Goal: Task Accomplishment & Management: Manage account settings

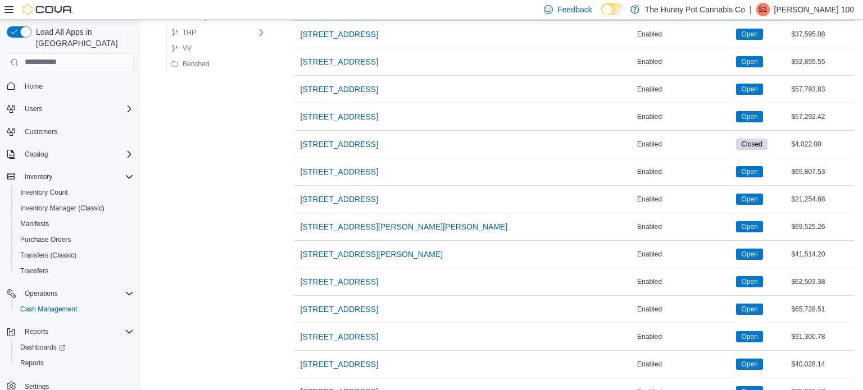
scroll to position [678, 0]
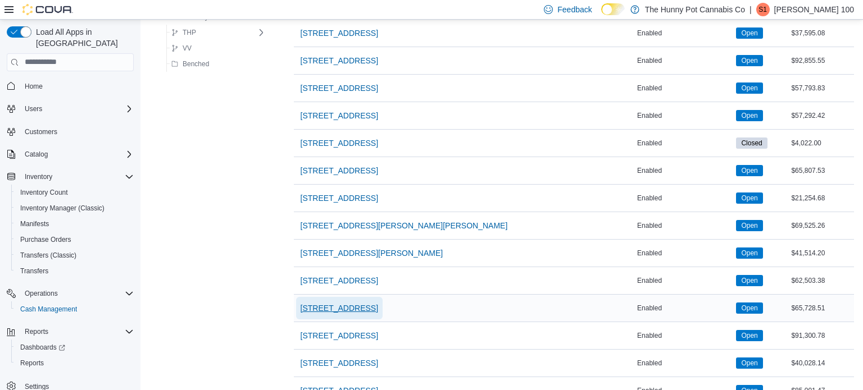
click at [339, 307] on span "[STREET_ADDRESS]" at bounding box center [340, 308] width 78 height 11
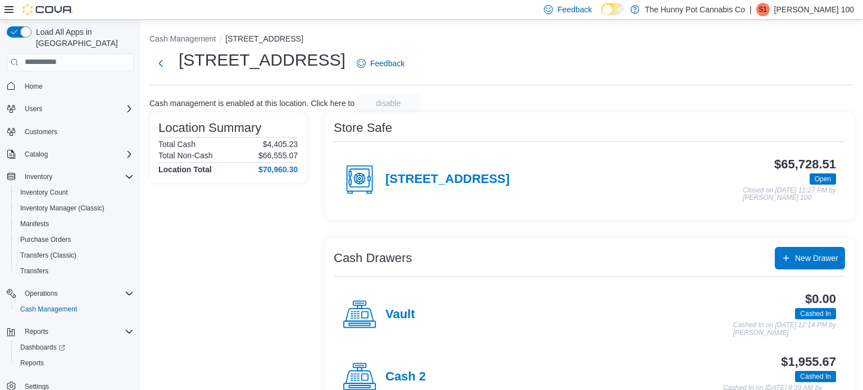
click at [532, 208] on div "[STREET_ADDRESS] $65,728.51 Open Closed on [DATE] 11:27 PM by [PERSON_NAME] 100" at bounding box center [589, 180] width 511 height 62
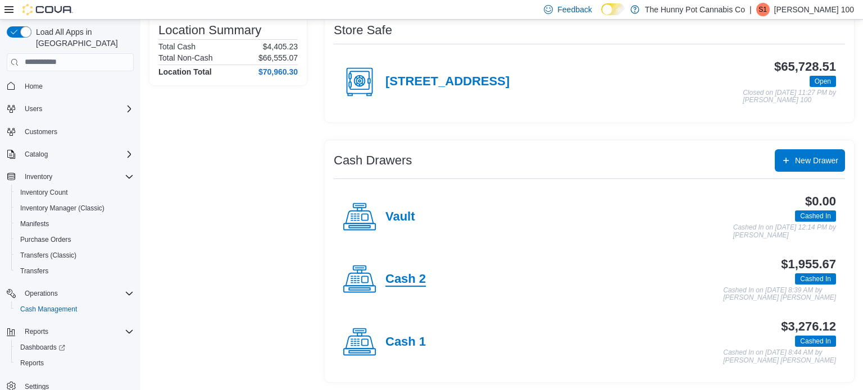
click at [415, 274] on h4 "Cash 2" at bounding box center [405, 279] width 40 height 15
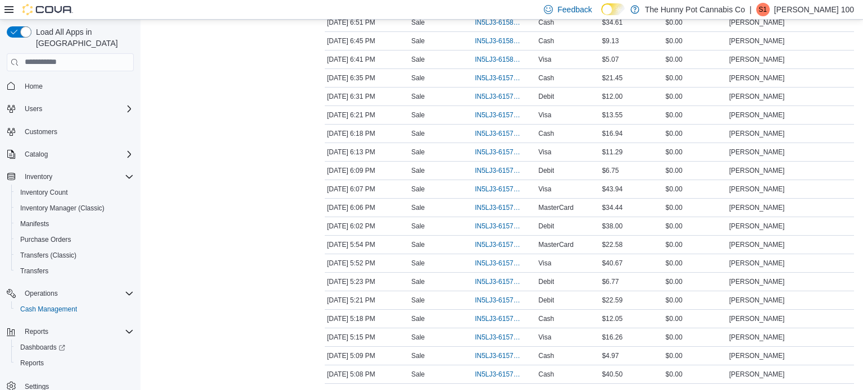
scroll to position [465, 0]
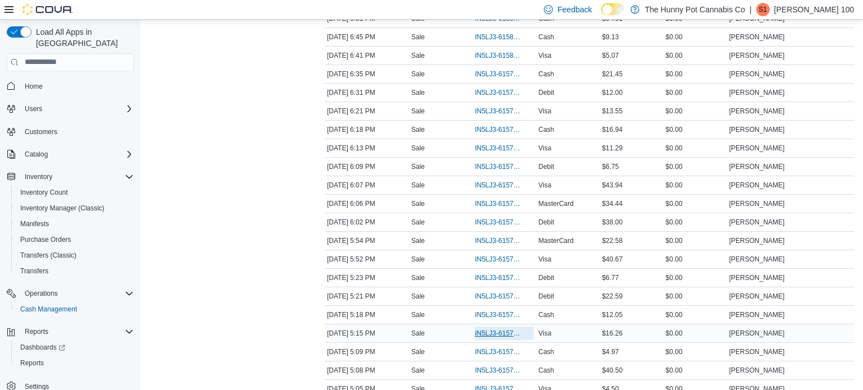
click at [507, 329] on span "IN5LJ3-6157308" at bounding box center [499, 333] width 48 height 9
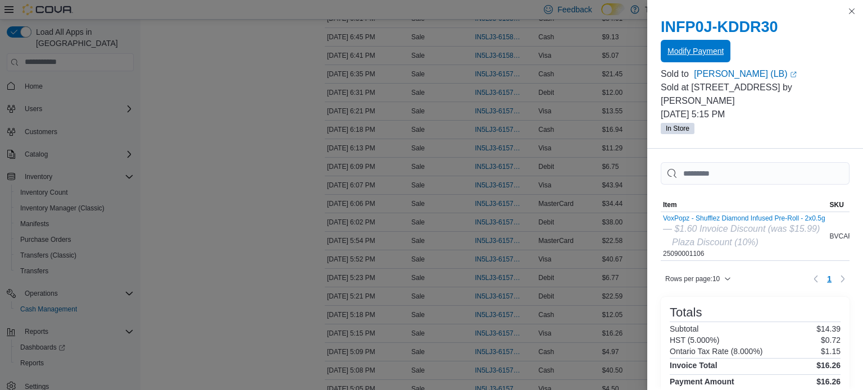
click at [685, 61] on span "Modify Payment" at bounding box center [695, 51] width 56 height 22
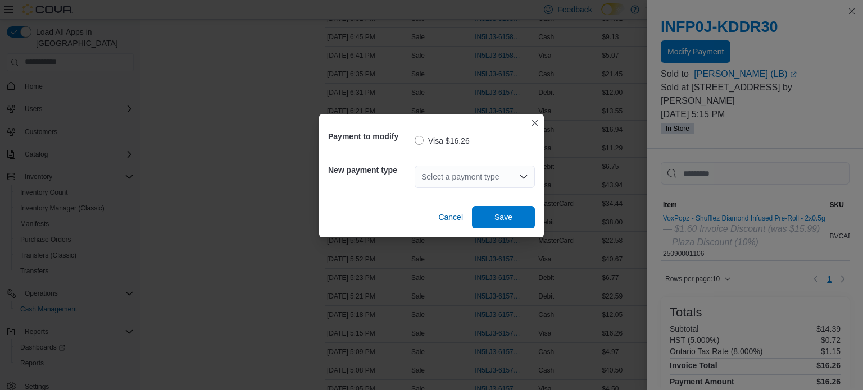
click at [492, 178] on div "Select a payment type" at bounding box center [475, 177] width 120 height 22
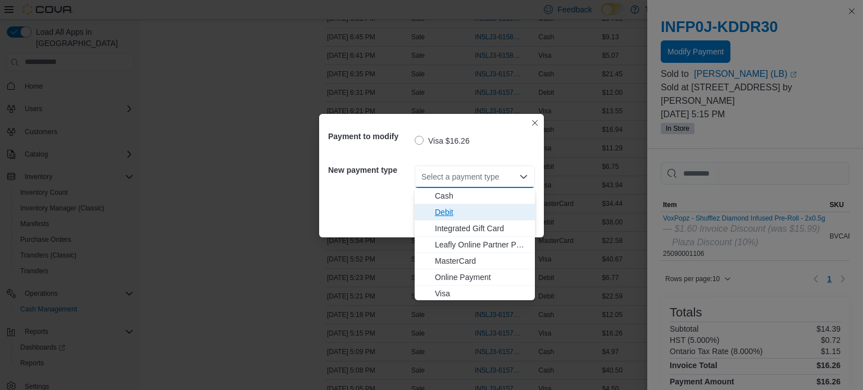
click at [444, 215] on span "Debit" at bounding box center [481, 212] width 93 height 11
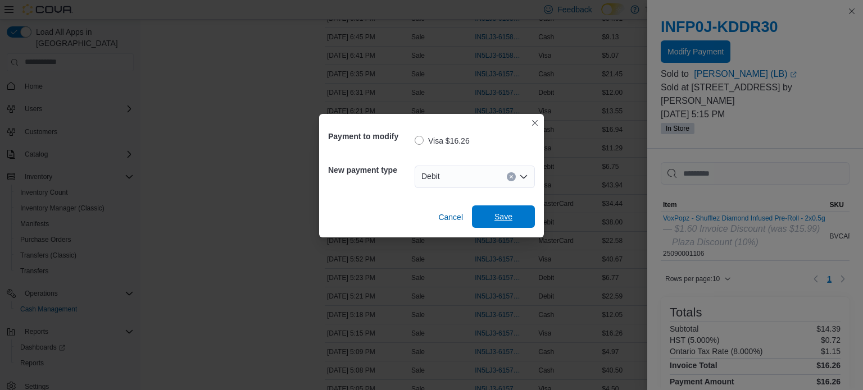
click at [503, 219] on span "Save" at bounding box center [503, 216] width 18 height 11
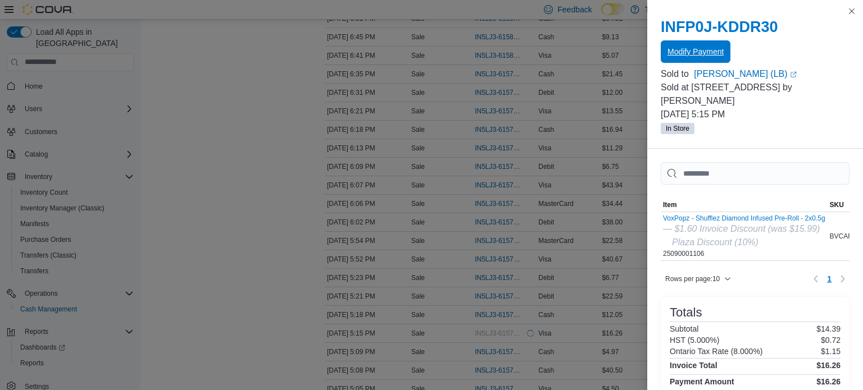
scroll to position [0, 0]
click at [847, 12] on button "Close this dialog" at bounding box center [851, 10] width 13 height 13
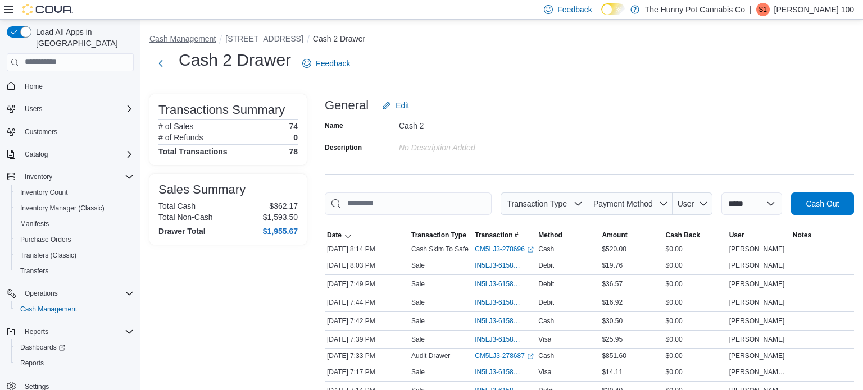
click at [199, 37] on button "Cash Management" at bounding box center [182, 38] width 66 height 9
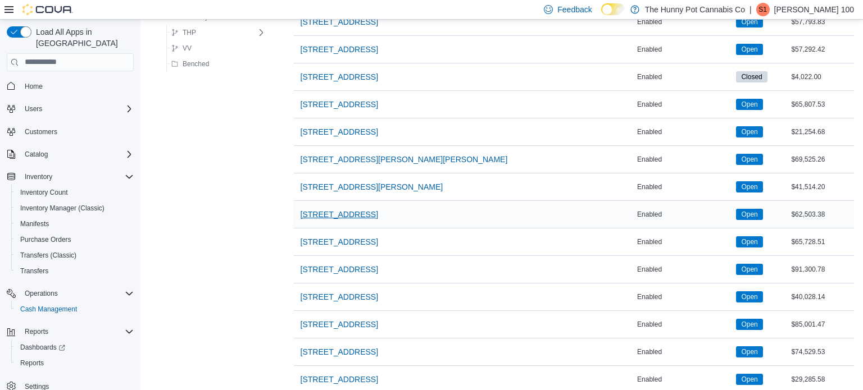
scroll to position [745, 0]
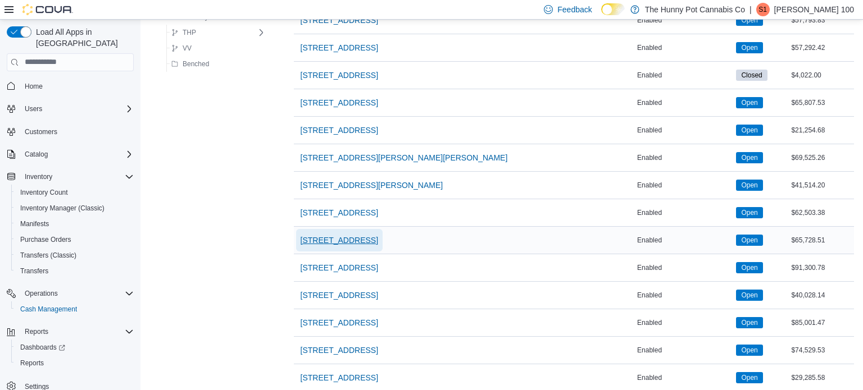
click at [325, 235] on span "[STREET_ADDRESS]" at bounding box center [340, 240] width 78 height 11
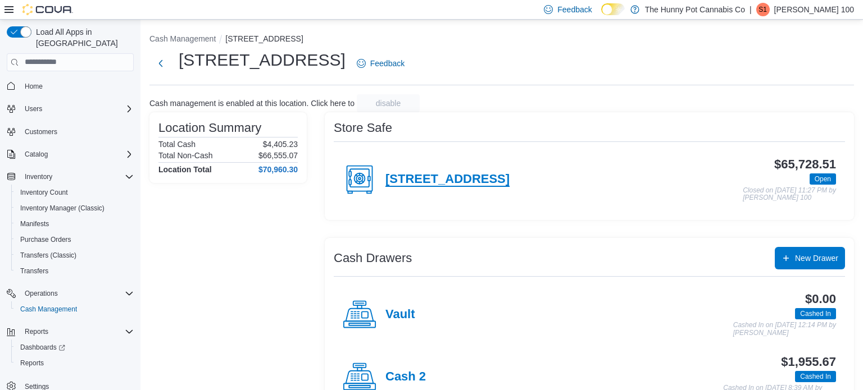
click at [408, 187] on h4 "[STREET_ADDRESS]" at bounding box center [447, 179] width 124 height 15
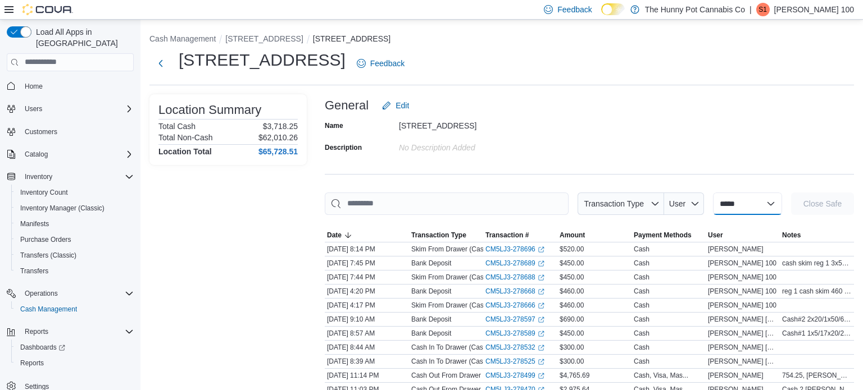
click at [713, 209] on select "**********" at bounding box center [747, 204] width 69 height 22
select select "**********"
click at [713, 193] on select "**********" at bounding box center [747, 204] width 69 height 22
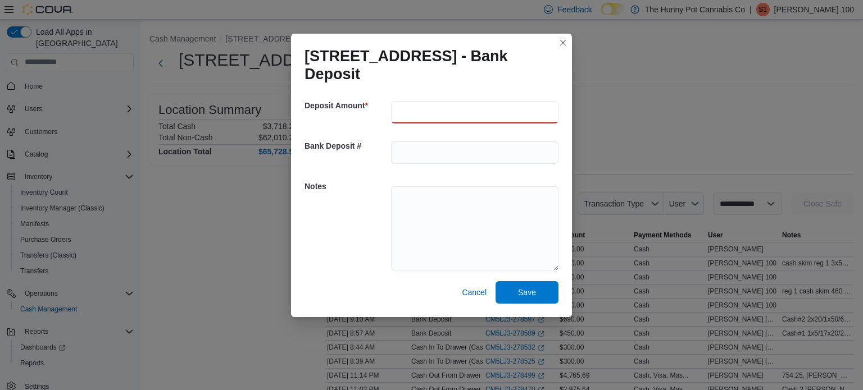
click at [413, 110] on input "number" at bounding box center [474, 112] width 167 height 22
type input "******"
click at [406, 207] on textarea at bounding box center [474, 229] width 167 height 84
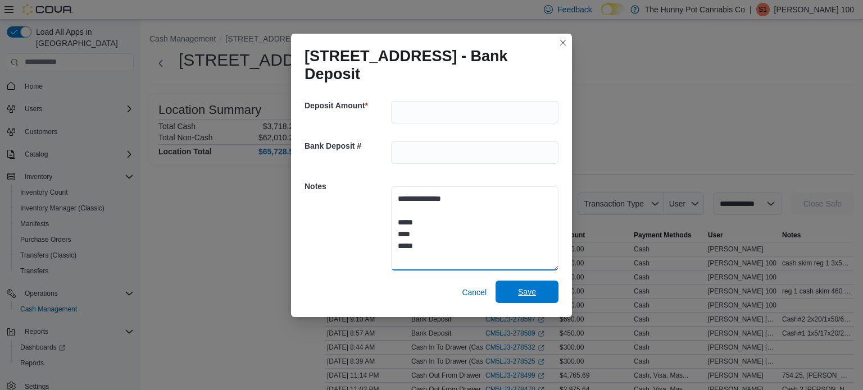
type textarea "**********"
click at [519, 287] on span "Save" at bounding box center [527, 292] width 18 height 11
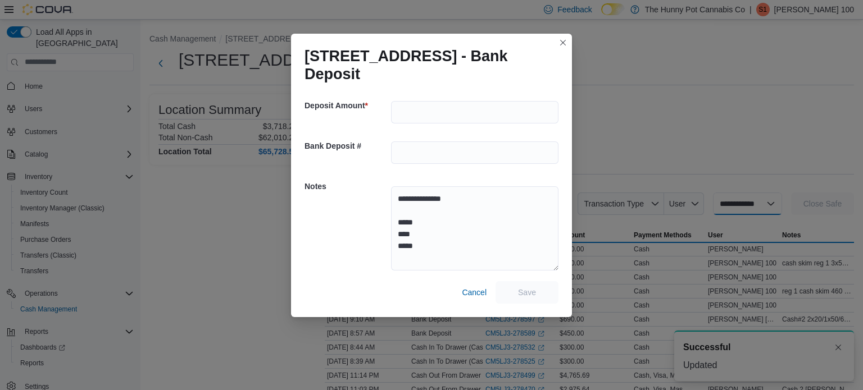
select select
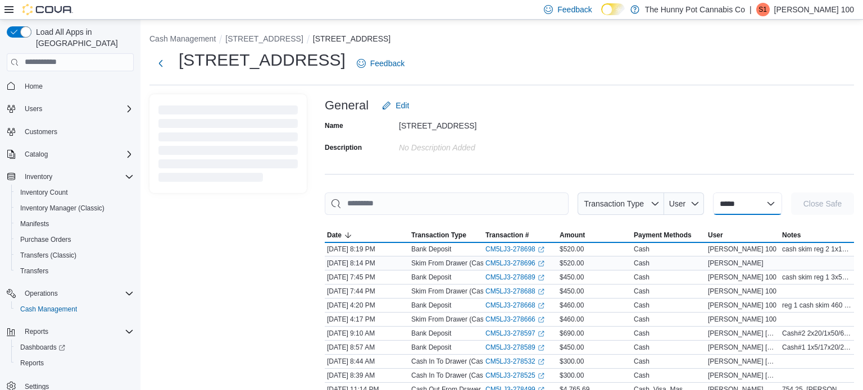
scroll to position [298, 0]
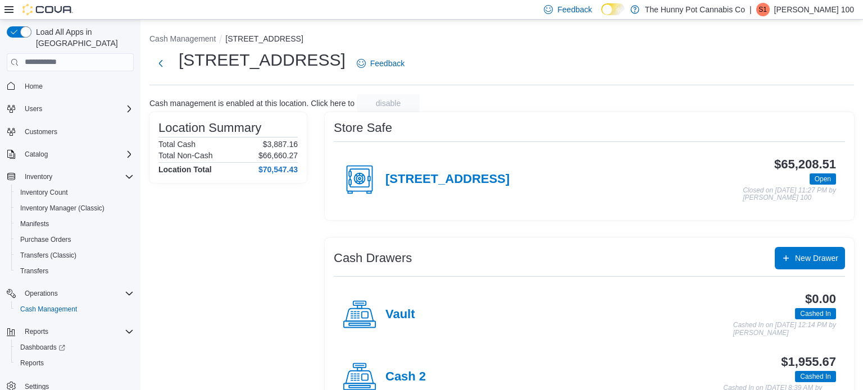
scroll to position [98, 0]
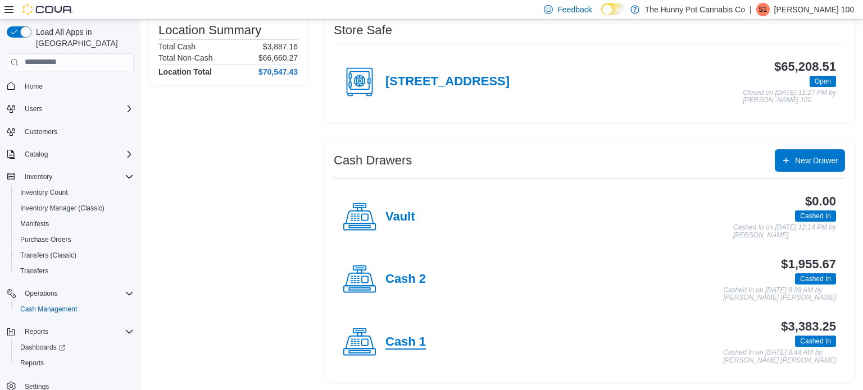
click at [404, 337] on h4 "Cash 1" at bounding box center [405, 342] width 40 height 15
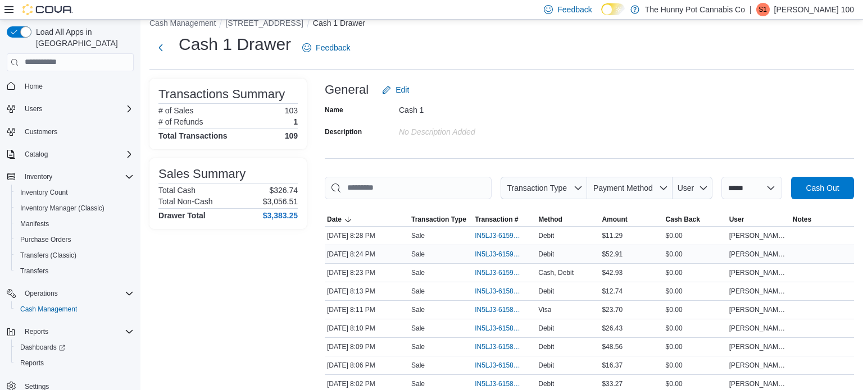
scroll to position [17, 0]
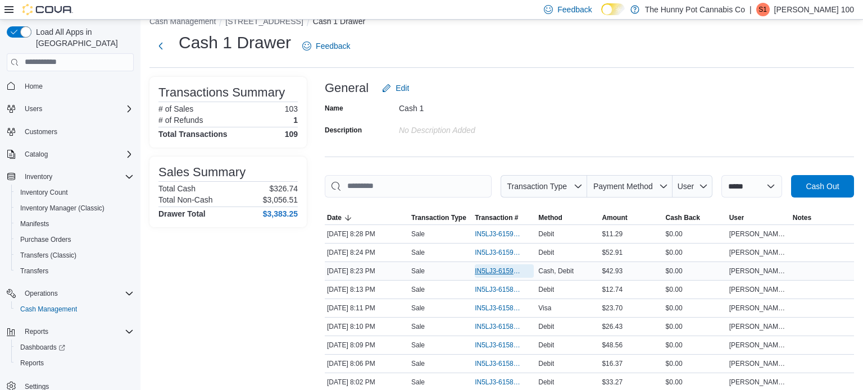
click at [506, 274] on span "IN5LJ3-6159077" at bounding box center [499, 271] width 48 height 9
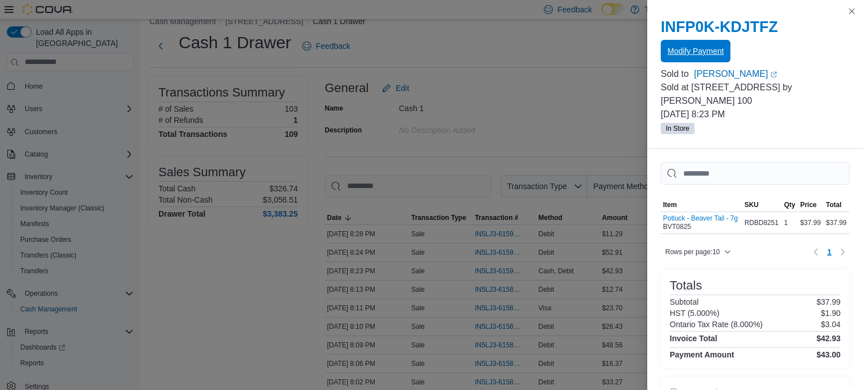
click at [695, 49] on span "Modify Payment" at bounding box center [695, 51] width 56 height 11
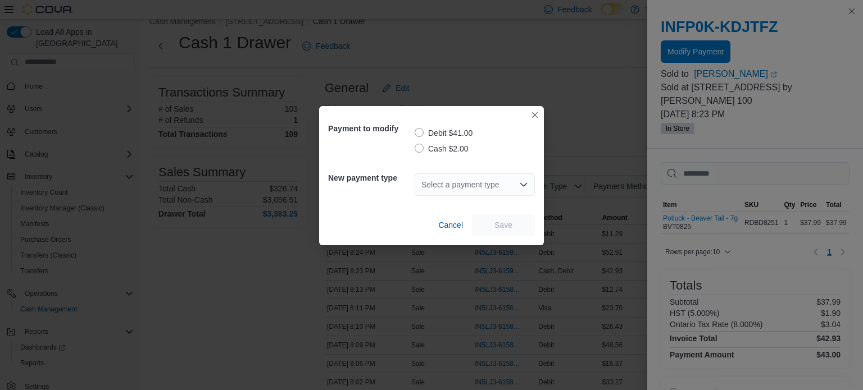
click at [420, 132] on label "Debit $41.00" at bounding box center [444, 132] width 58 height 13
click at [424, 187] on div "Select a payment type" at bounding box center [475, 185] width 120 height 22
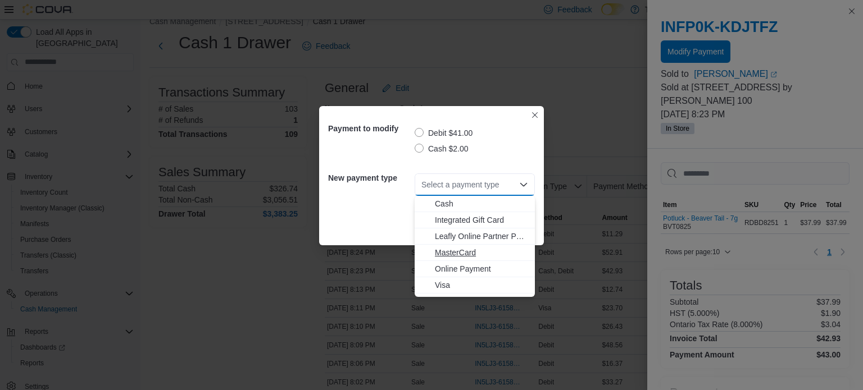
click at [436, 254] on span "MasterCard" at bounding box center [481, 252] width 93 height 11
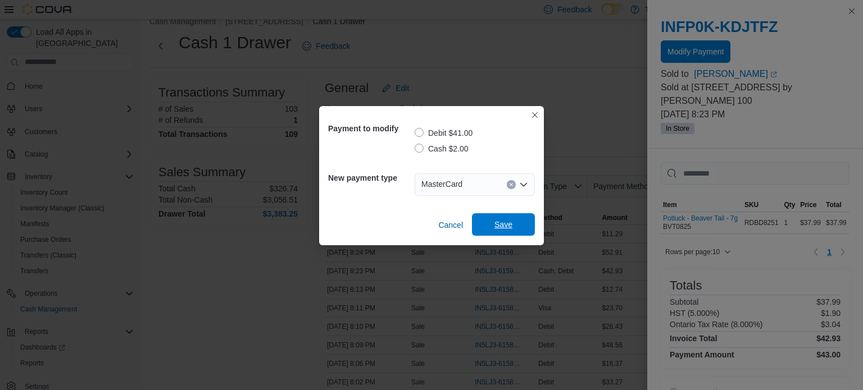
click at [502, 219] on span "Save" at bounding box center [503, 224] width 49 height 22
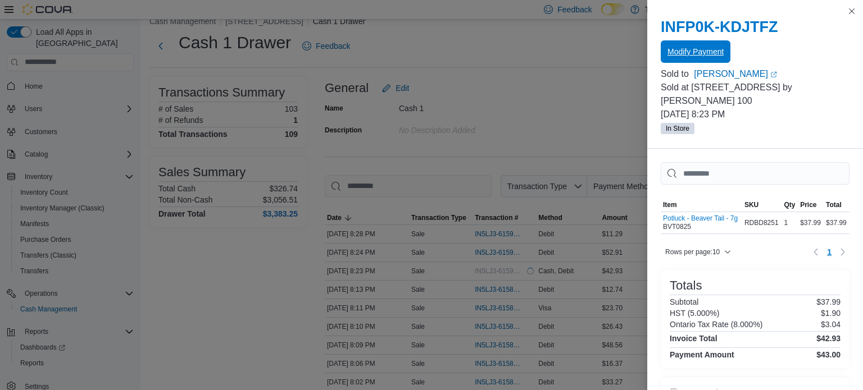
scroll to position [0, 0]
click at [661, 40] on button "Modify Payment" at bounding box center [696, 51] width 70 height 22
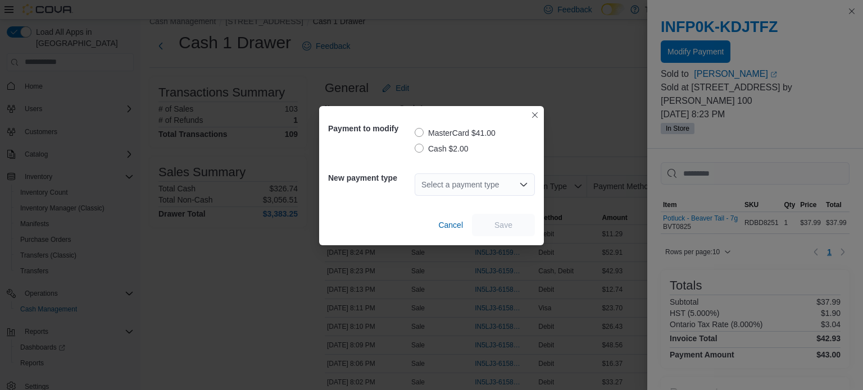
scroll to position [29, 0]
